Goal: Submit feedback/report problem: Submit feedback/report problem

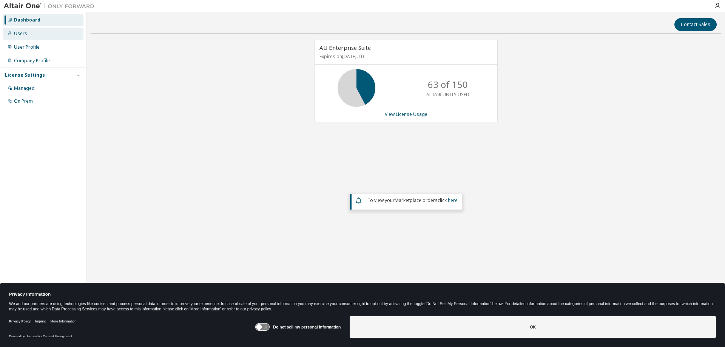
click at [22, 34] on div "Users" at bounding box center [20, 34] width 13 height 6
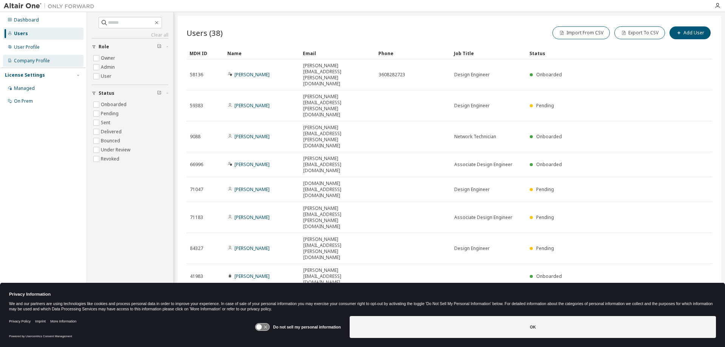
click at [27, 62] on div "Company Profile" at bounding box center [32, 61] width 36 height 6
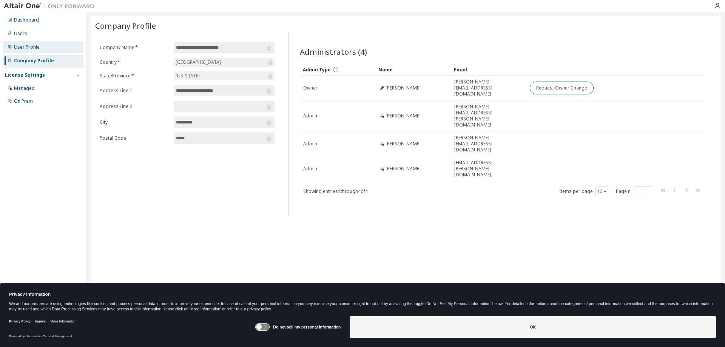
click at [21, 42] on div "User Profile" at bounding box center [43, 47] width 80 height 12
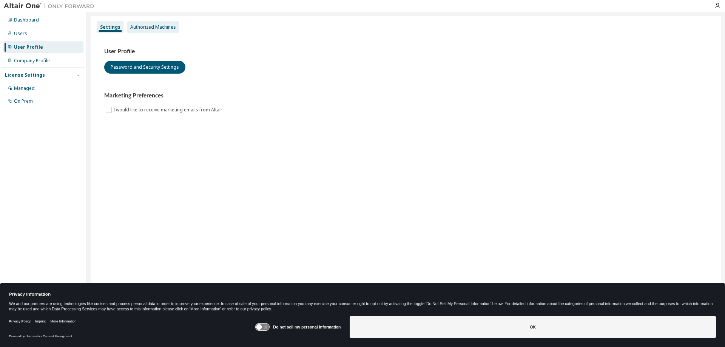
click at [137, 25] on div "Authorized Machines" at bounding box center [153, 27] width 46 height 6
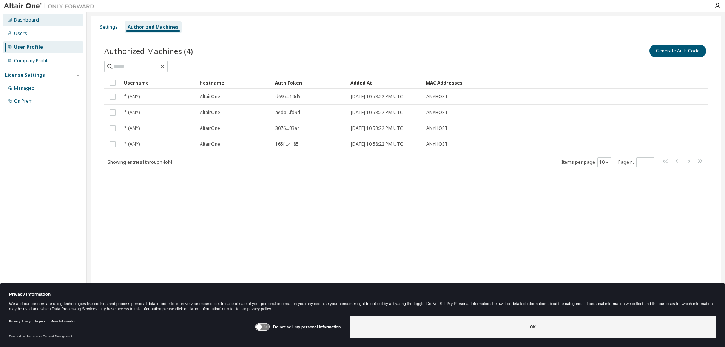
click at [25, 22] on div "Dashboard" at bounding box center [26, 20] width 25 height 6
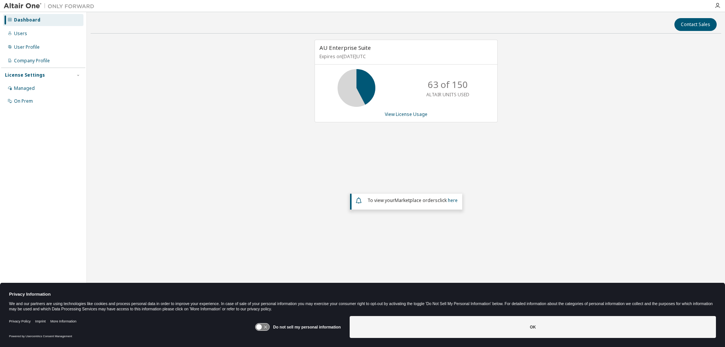
drag, startPoint x: 623, startPoint y: 109, endPoint x: 683, endPoint y: 51, distance: 83.8
click at [625, 108] on div "AU Enterprise Suite Expires on [DATE] UTC 63 of 150 ALTAIR UNITS USED View Lice…" at bounding box center [406, 152] width 630 height 225
click at [691, 26] on button "Contact Sales" at bounding box center [695, 24] width 42 height 13
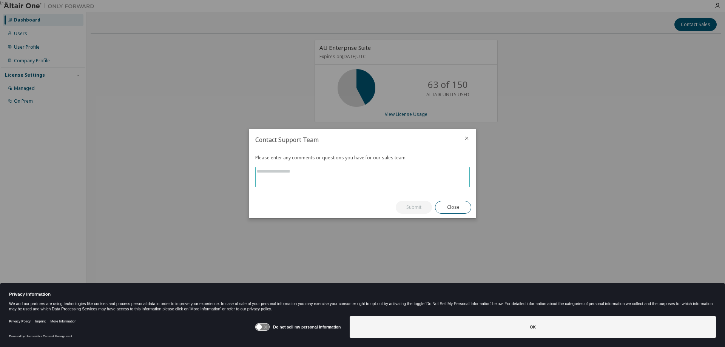
click at [325, 174] on textarea at bounding box center [363, 177] width 214 height 20
type textarea "*"
type textarea "**********"
click at [417, 210] on button "Submit" at bounding box center [414, 207] width 36 height 13
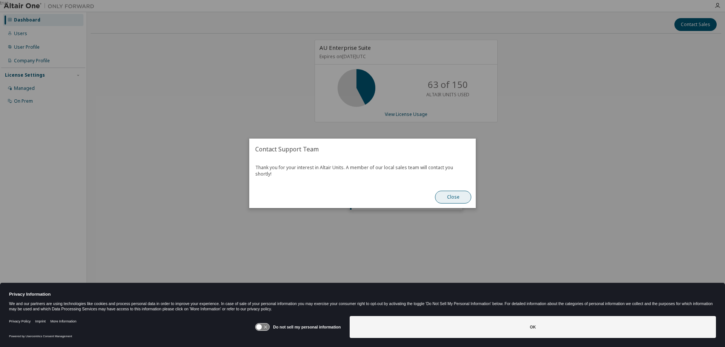
click at [459, 194] on button "Close" at bounding box center [453, 197] width 36 height 13
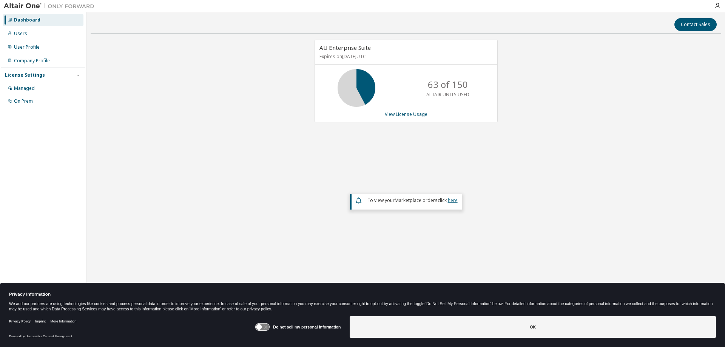
click at [456, 199] on link "here" at bounding box center [453, 200] width 10 height 6
